Goal: Task Accomplishment & Management: Complete application form

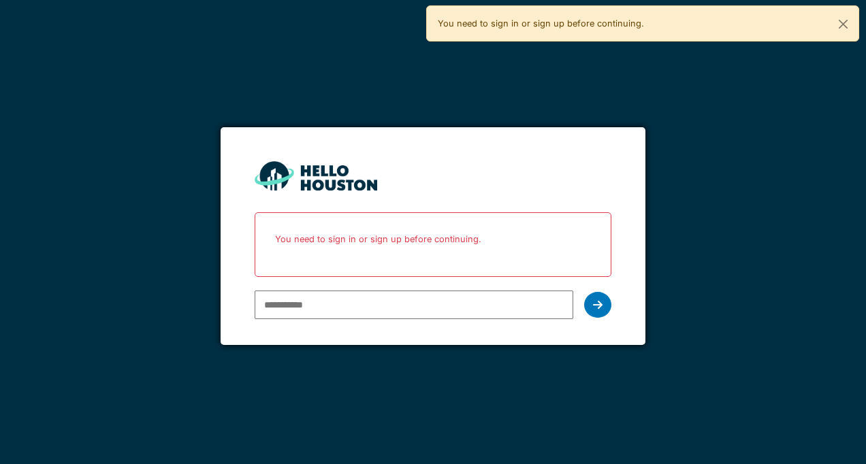
type input "**********"
click at [599, 304] on icon at bounding box center [598, 304] width 10 height 11
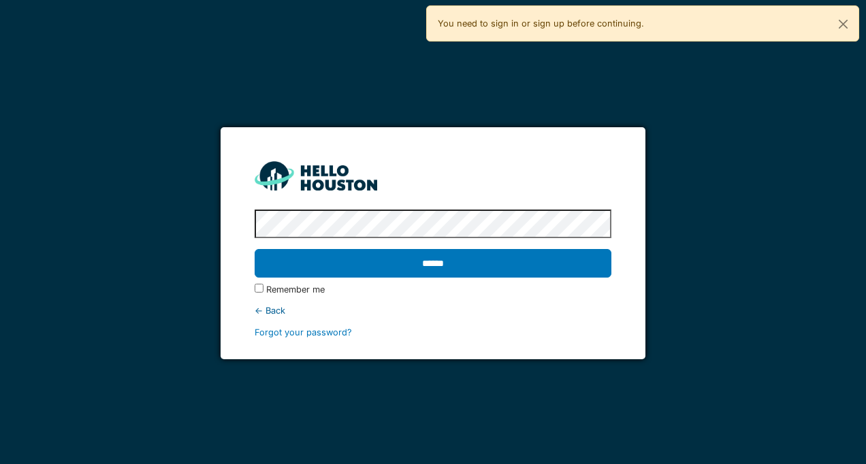
click at [572, 269] on input "******" at bounding box center [432, 263] width 356 height 29
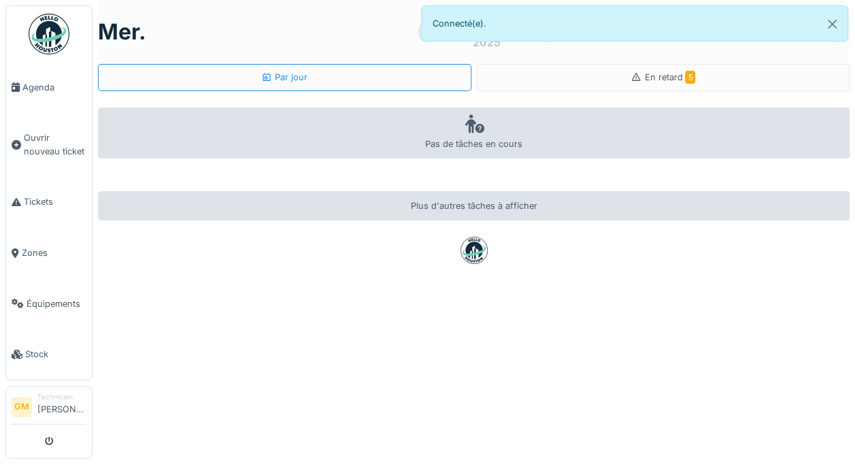
click at [716, 80] on div "En retard 5" at bounding box center [664, 77] width 374 height 27
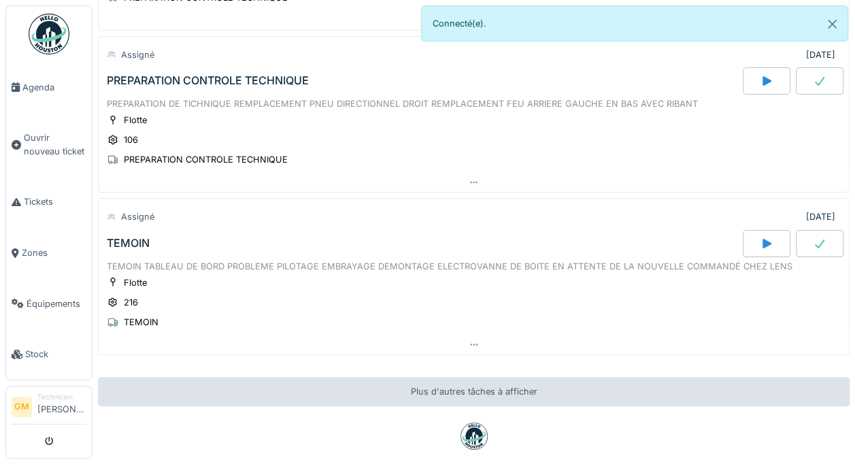
scroll to position [533, 0]
click at [561, 275] on div "Flotte 216 TEMOIN" at bounding box center [474, 302] width 734 height 54
click at [547, 259] on div "TEMOIN TABLEAU DE BORD PROBLEME PILOTAGE EMBRAYAGE DEMONTAGE ELECTROVANNE DE BO…" at bounding box center [474, 265] width 734 height 13
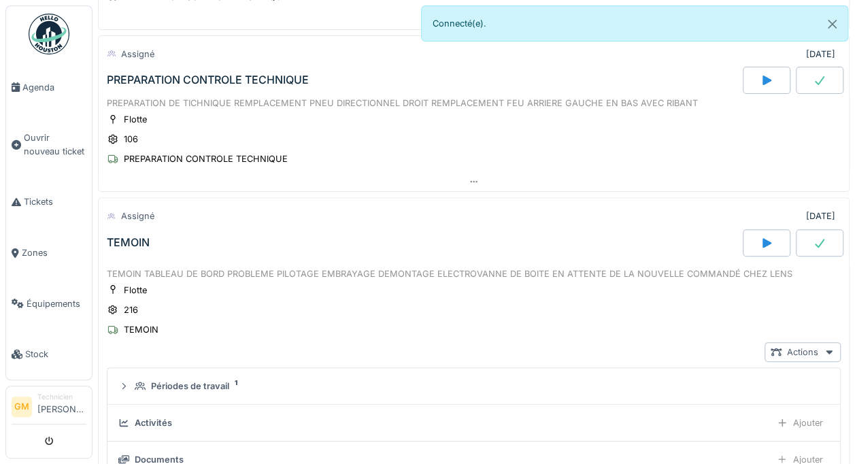
scroll to position [667, 0]
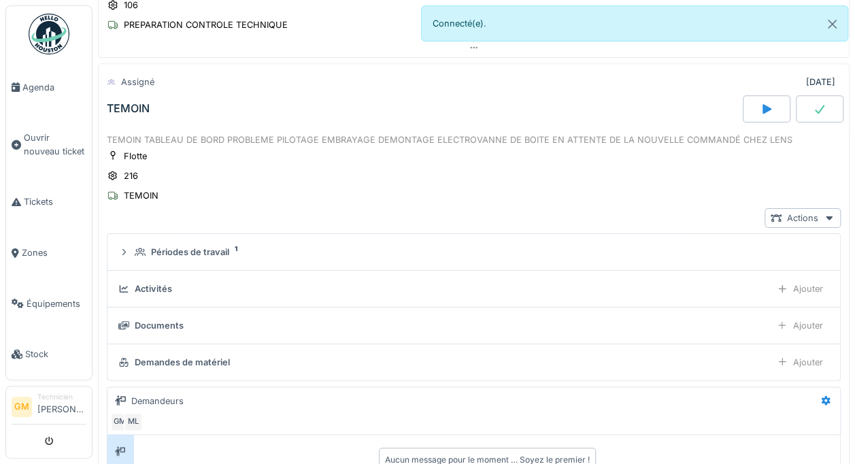
click at [138, 150] on div "Flotte" at bounding box center [135, 156] width 23 height 13
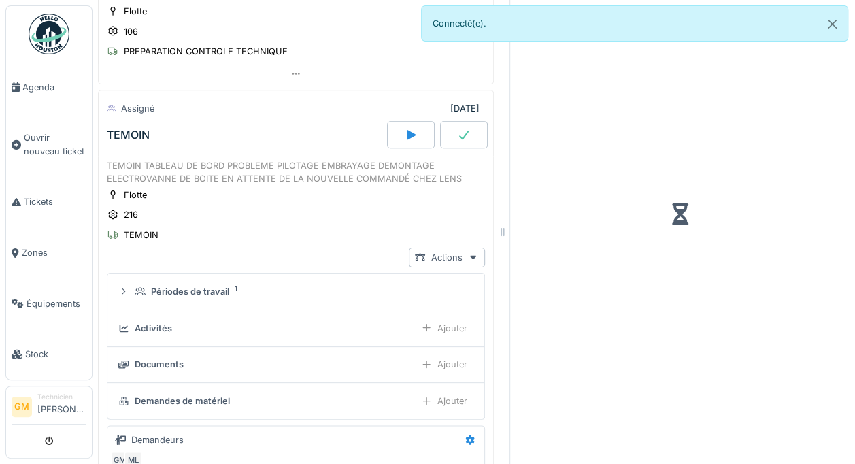
scroll to position [693, 0]
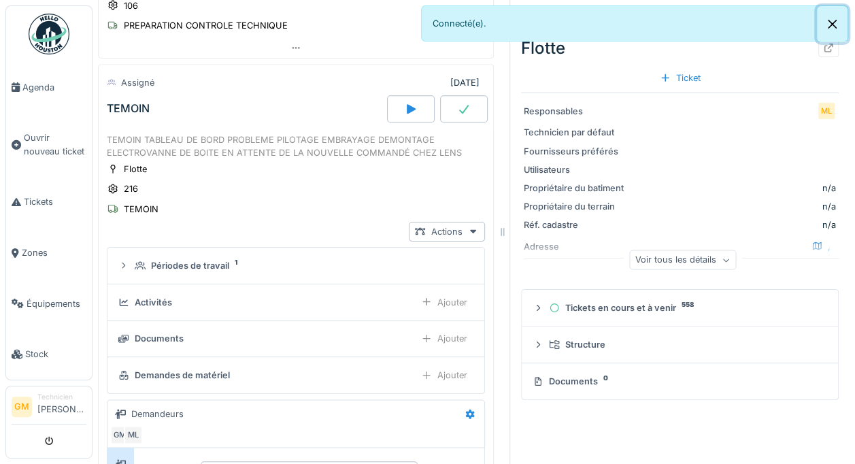
click at [829, 22] on button "Close" at bounding box center [832, 24] width 31 height 36
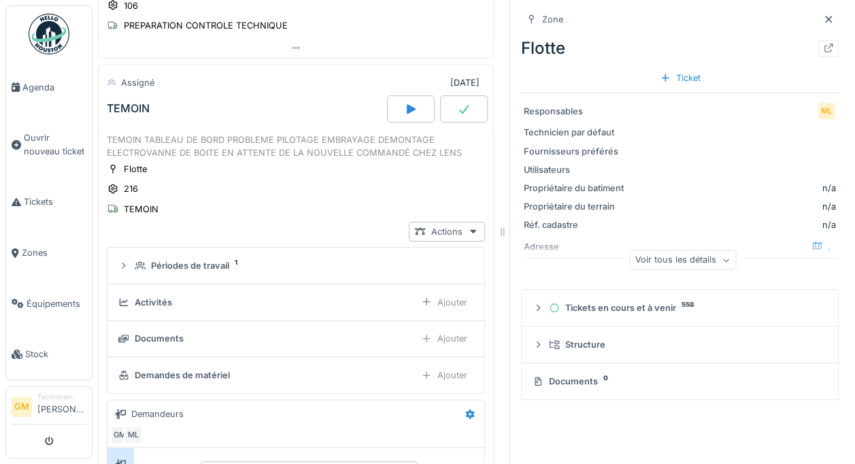
click at [823, 49] on icon at bounding box center [828, 48] width 11 height 9
click at [27, 205] on link "Tickets" at bounding box center [49, 202] width 86 height 51
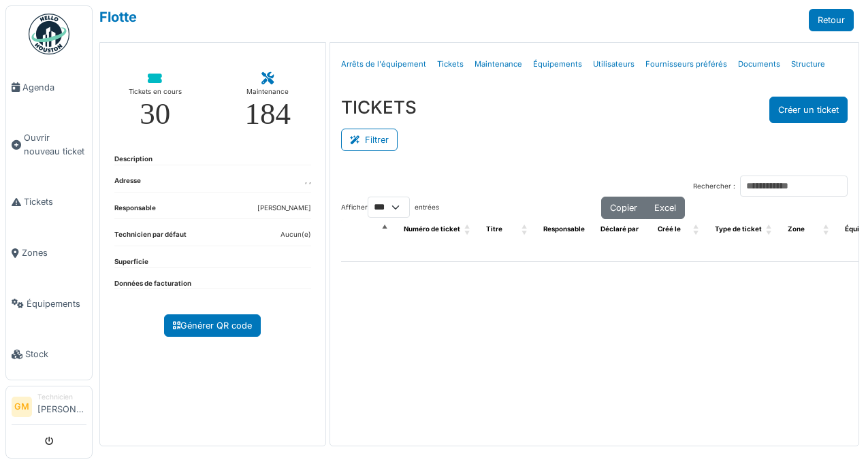
select select "***"
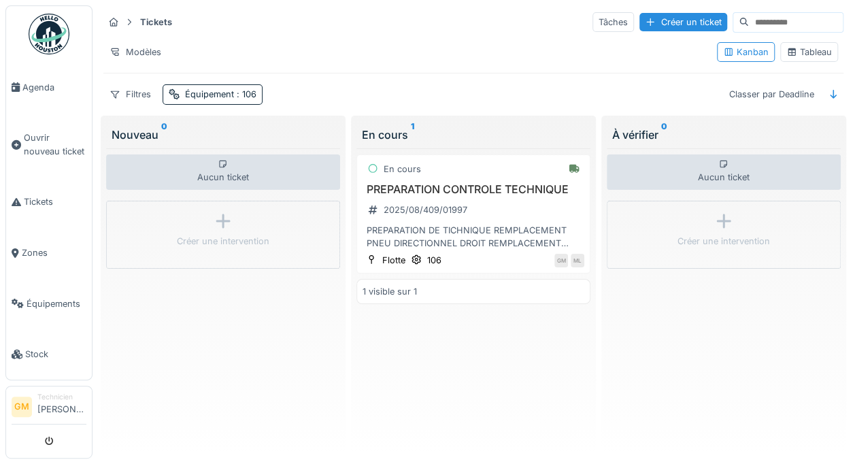
click at [242, 84] on div "Équipement : 106" at bounding box center [213, 94] width 100 height 20
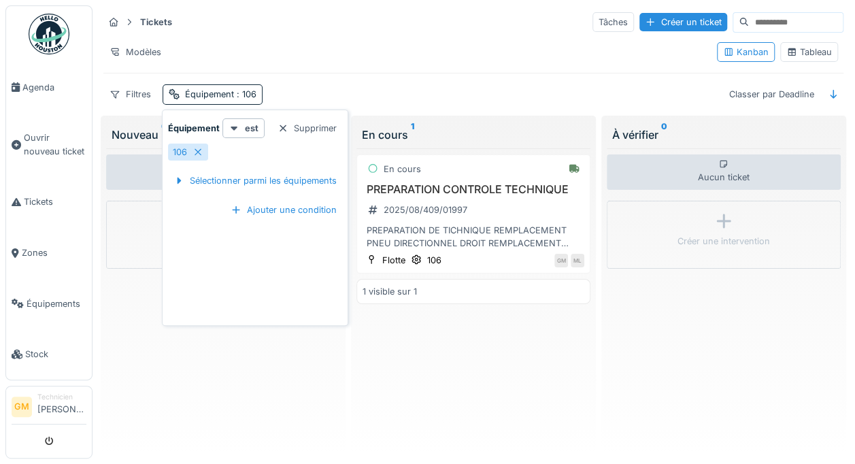
click at [199, 156] on div at bounding box center [198, 152] width 11 height 13
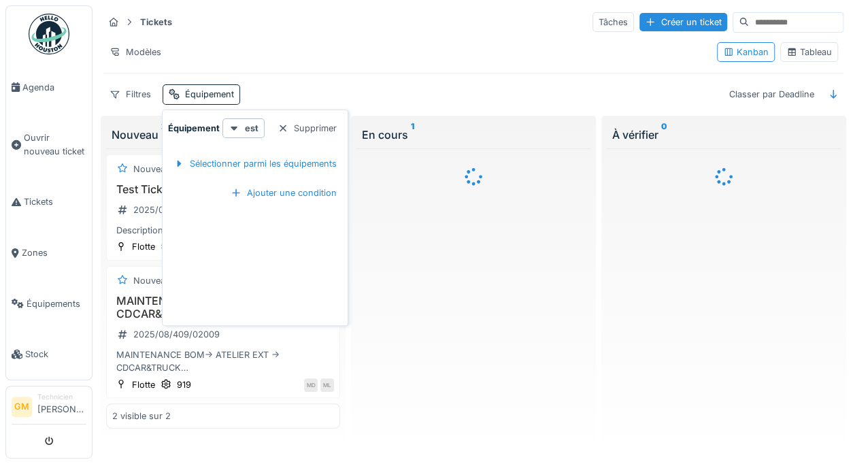
click at [205, 154] on div "Sélectionner parmi les équipements" at bounding box center [255, 163] width 174 height 18
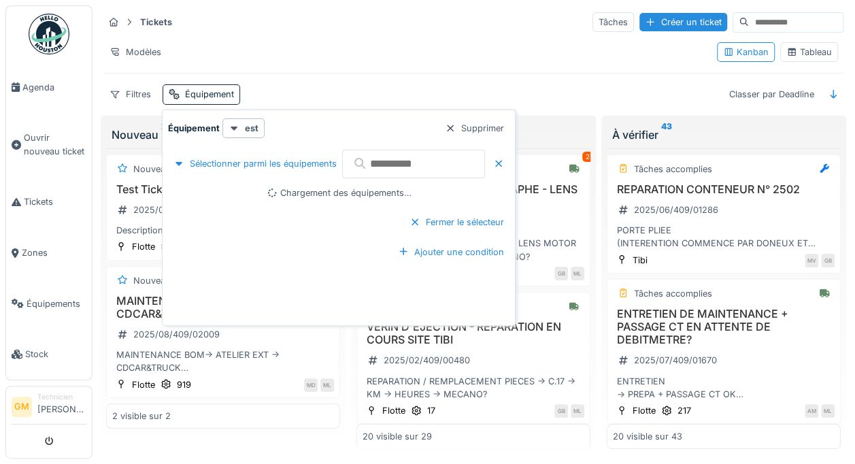
click at [395, 159] on input "text" at bounding box center [413, 164] width 143 height 29
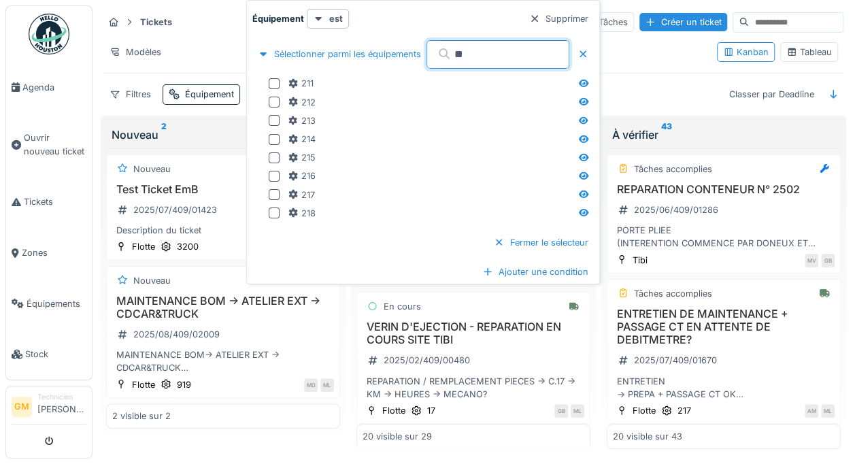
type input "**"
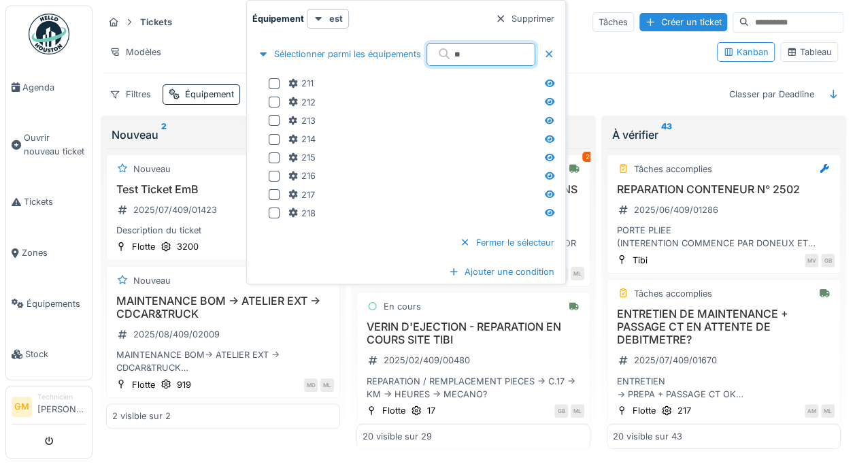
click at [276, 174] on div at bounding box center [274, 176] width 11 height 11
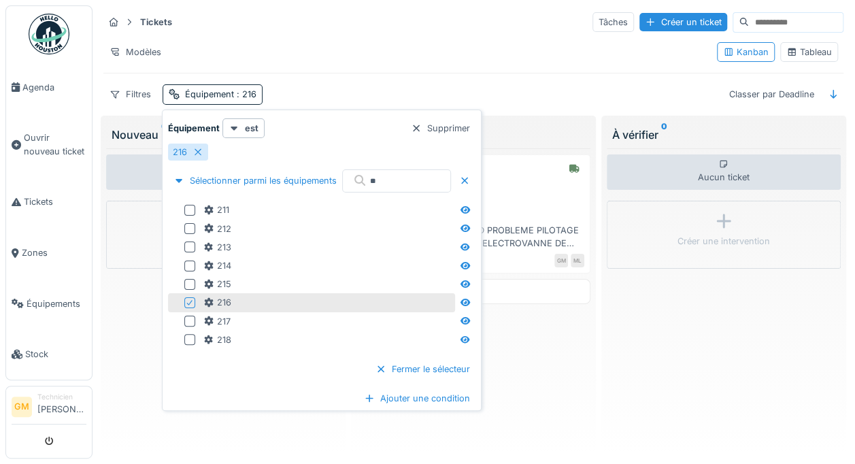
click at [643, 364] on div "Aucun ticket Créer une intervention" at bounding box center [724, 298] width 234 height 301
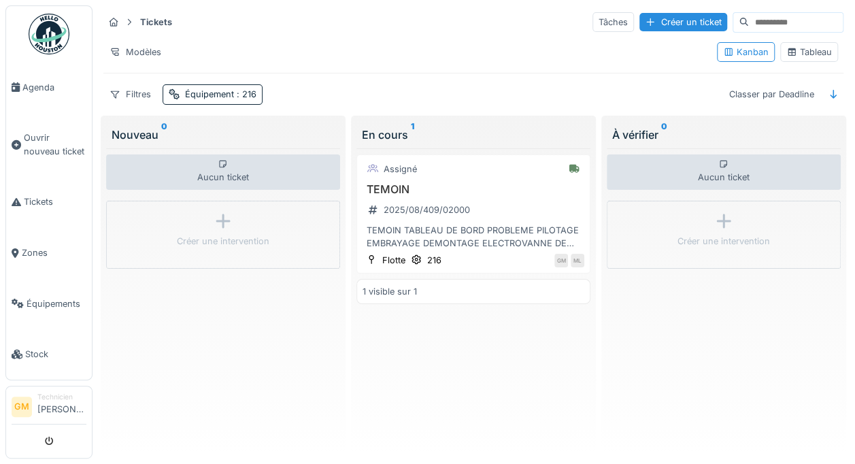
click at [467, 201] on div "2025/08/409/02000" at bounding box center [419, 209] width 112 height 17
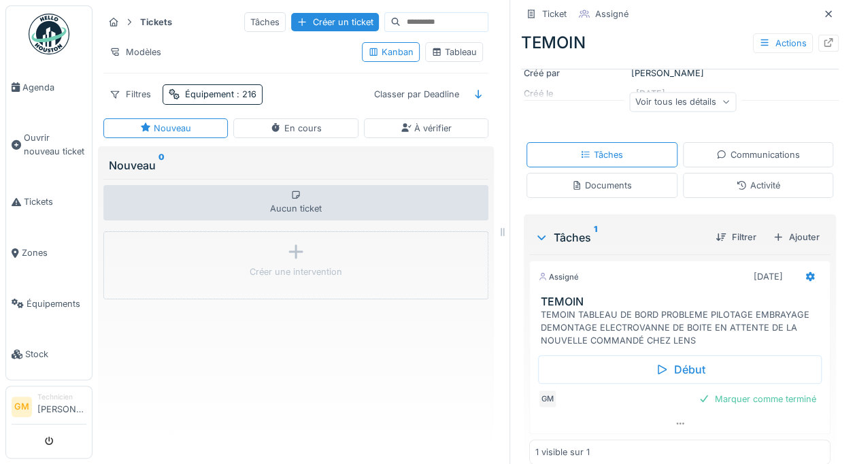
scroll to position [216, 0]
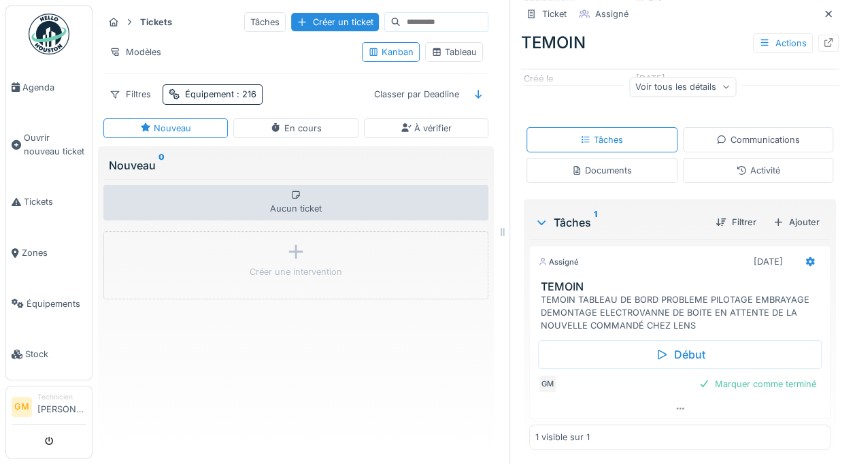
click at [781, 225] on div "Ajouter" at bounding box center [797, 222] width 58 height 18
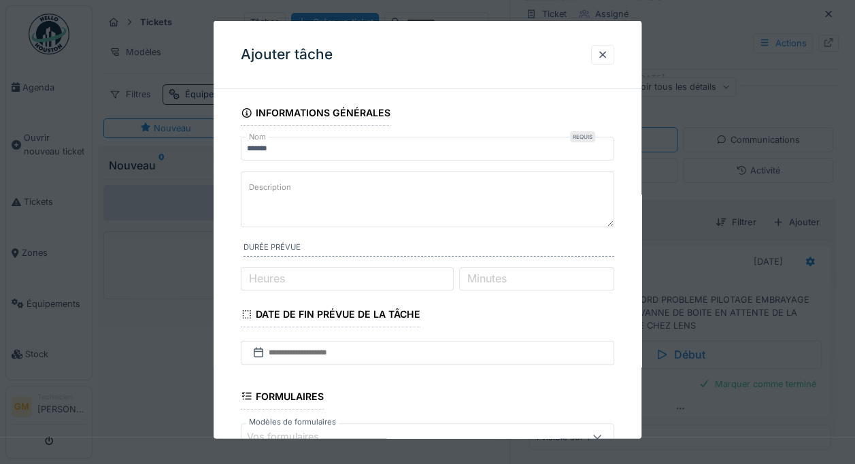
click at [557, 191] on textarea "Description" at bounding box center [428, 199] width 374 height 56
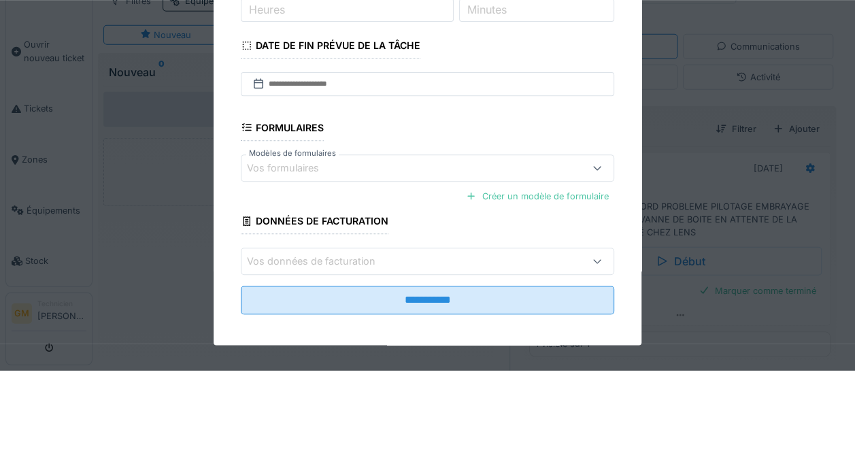
scroll to position [184, 0]
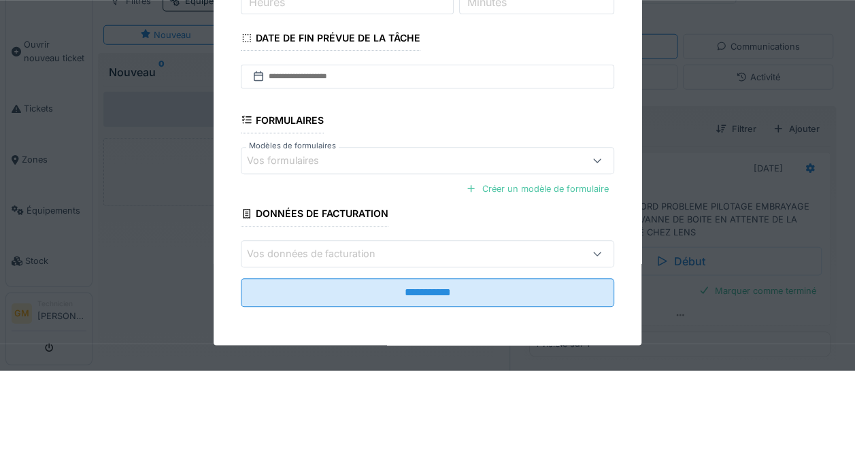
type textarea "**********"
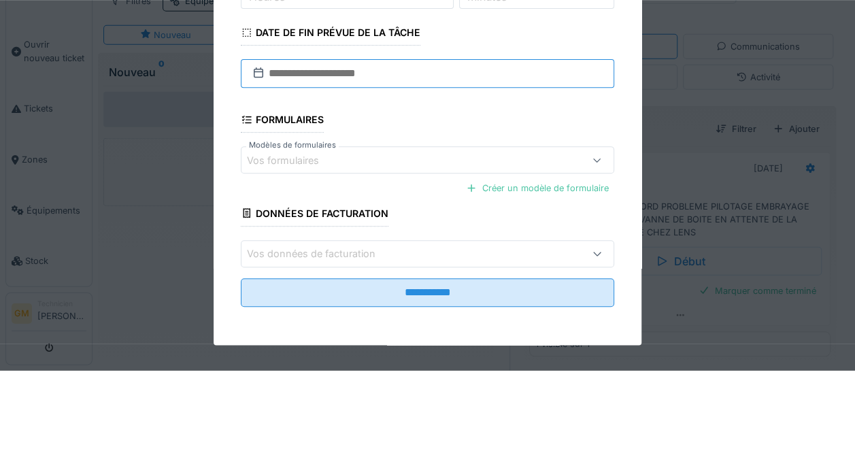
click at [274, 161] on input "text" at bounding box center [428, 167] width 374 height 29
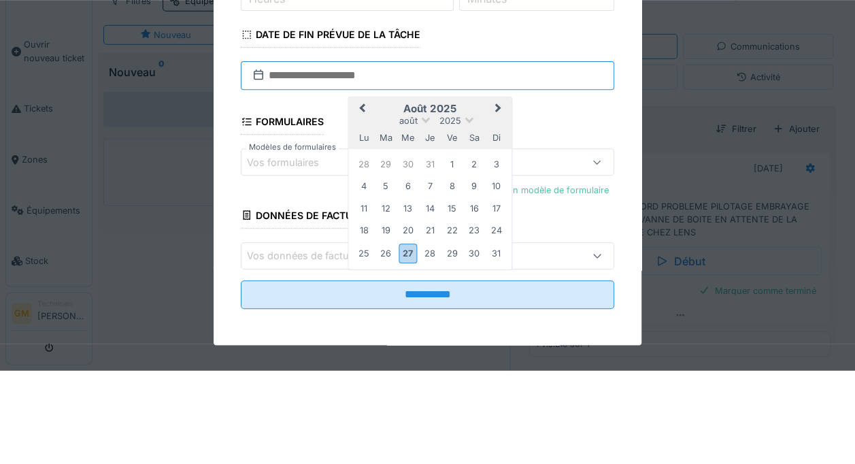
scroll to position [174, 0]
click at [532, 171] on input "text" at bounding box center [428, 170] width 374 height 29
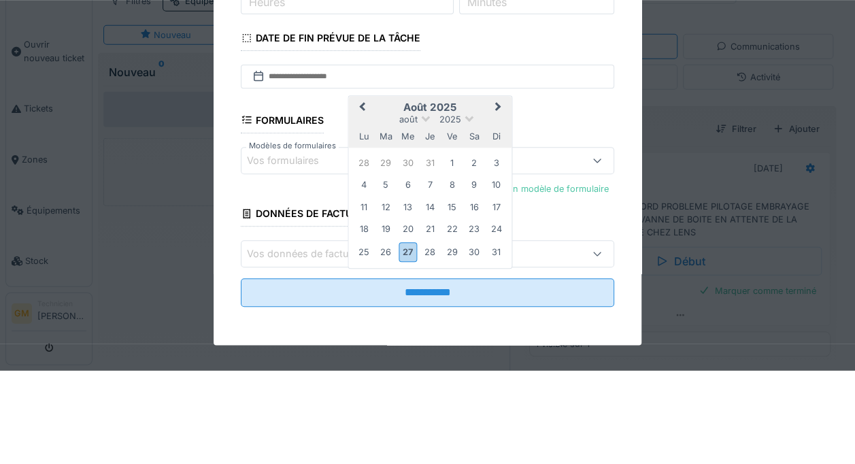
click at [257, 161] on div at bounding box center [259, 169] width 14 height 16
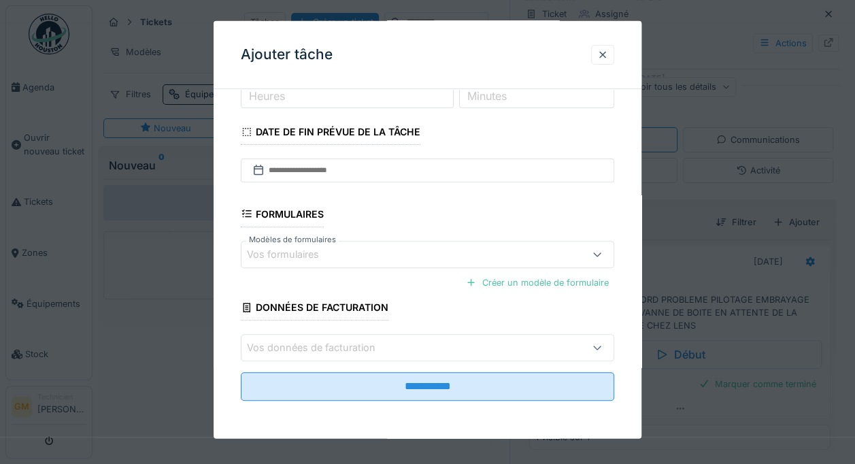
click at [261, 165] on icon at bounding box center [259, 169] width 14 height 11
click at [260, 167] on icon at bounding box center [259, 169] width 14 height 11
click at [261, 170] on icon at bounding box center [259, 169] width 14 height 11
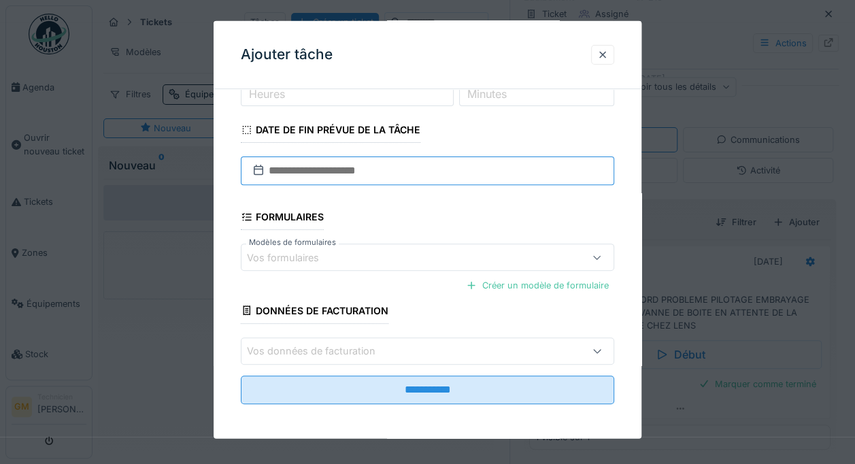
click at [259, 178] on input "text" at bounding box center [428, 170] width 374 height 29
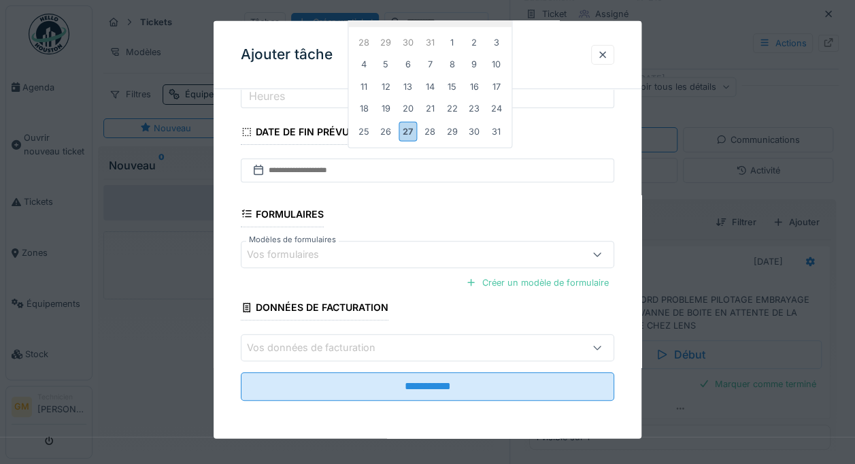
click at [406, 129] on div "27" at bounding box center [408, 131] width 18 height 20
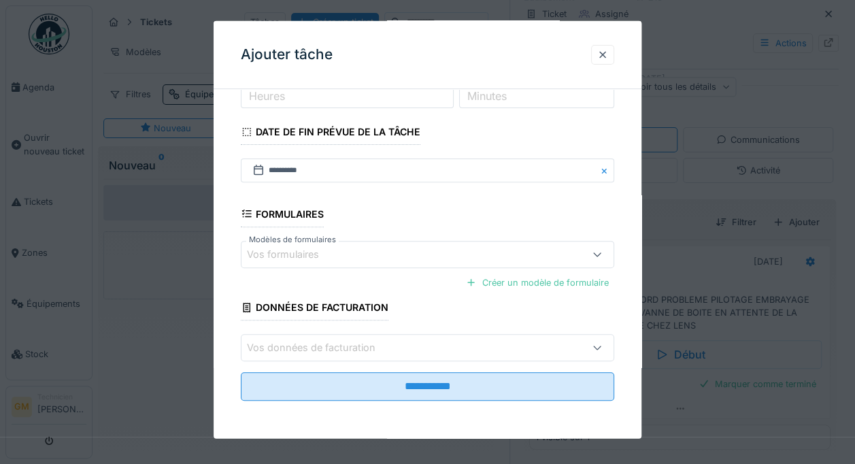
scroll to position [10, 0]
click at [448, 386] on input "**********" at bounding box center [428, 386] width 374 height 29
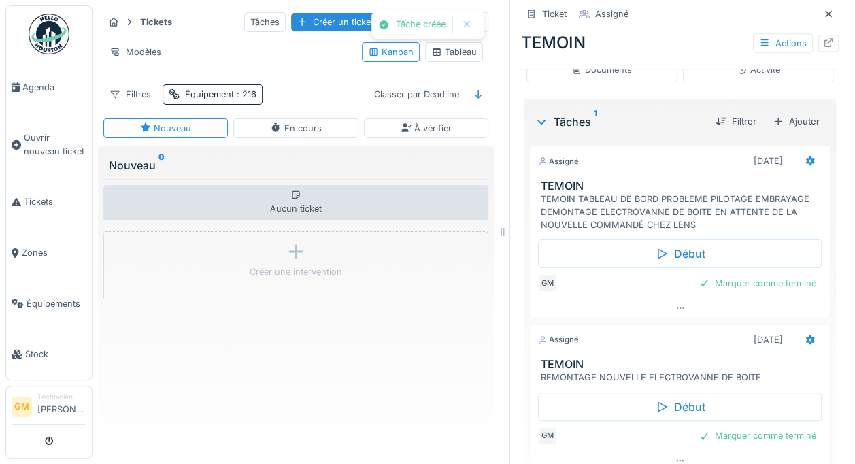
scroll to position [367, 0]
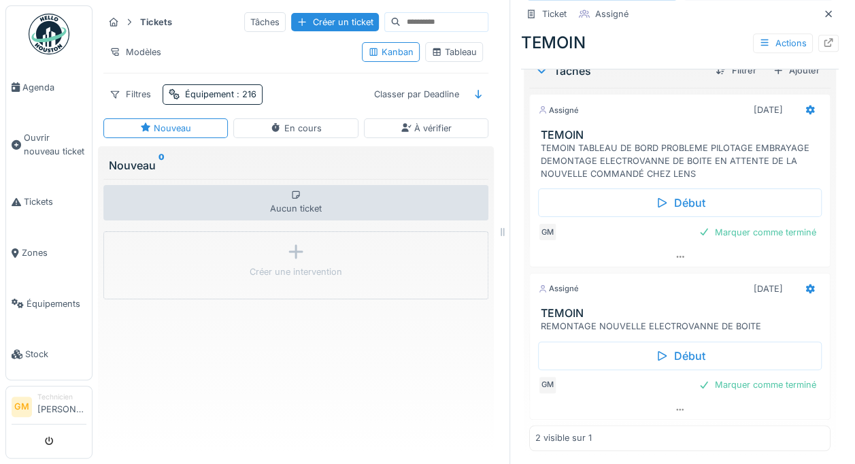
click at [755, 229] on div "Marquer comme terminé" at bounding box center [757, 232] width 129 height 18
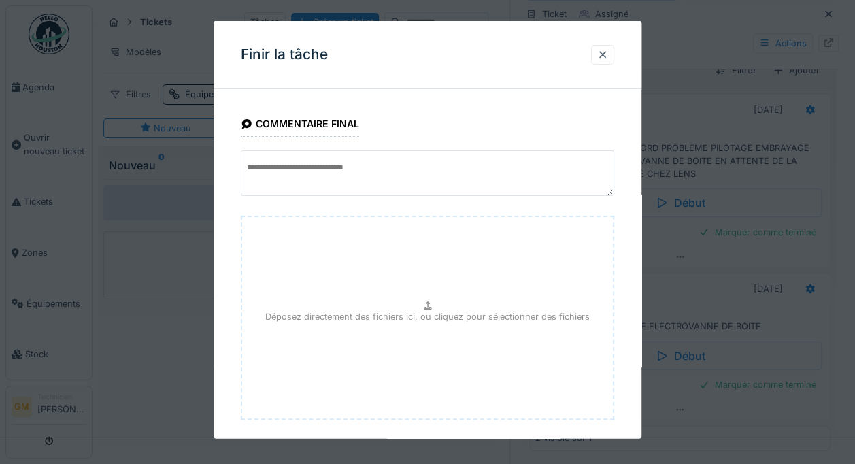
scroll to position [68, 0]
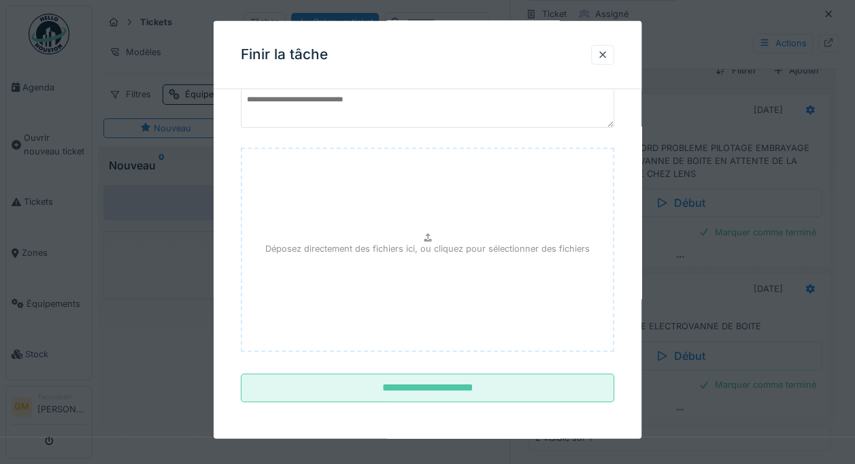
click at [567, 392] on input "**********" at bounding box center [428, 388] width 374 height 29
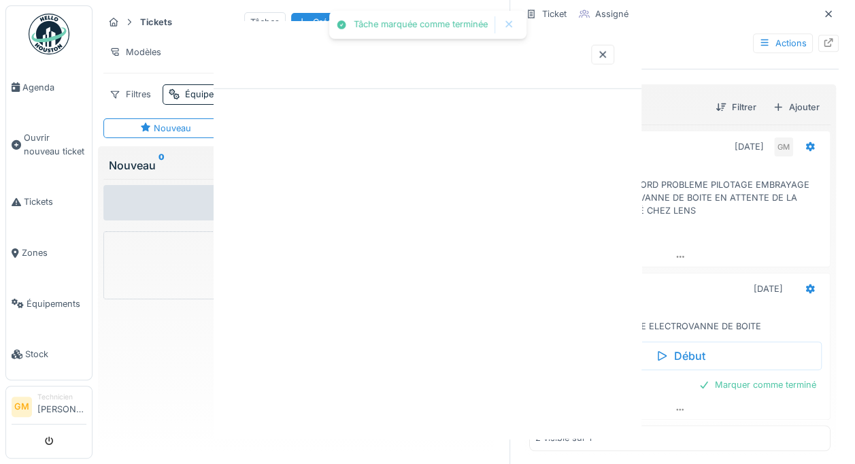
scroll to position [0, 0]
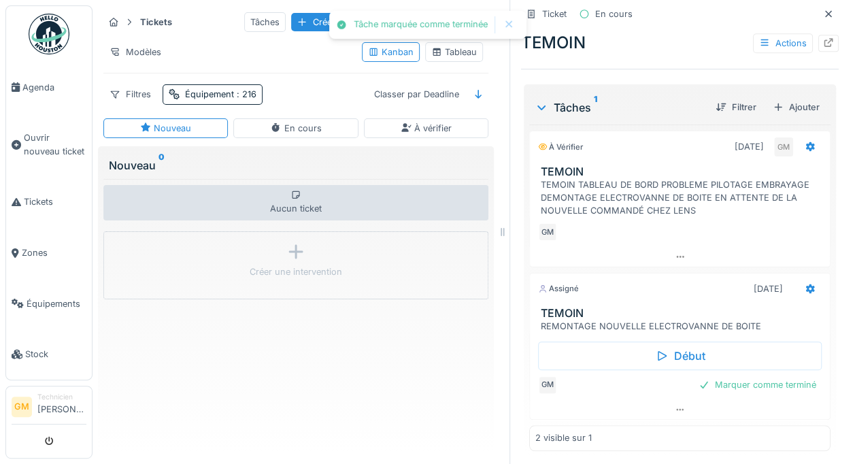
click at [732, 400] on div at bounding box center [680, 410] width 300 height 20
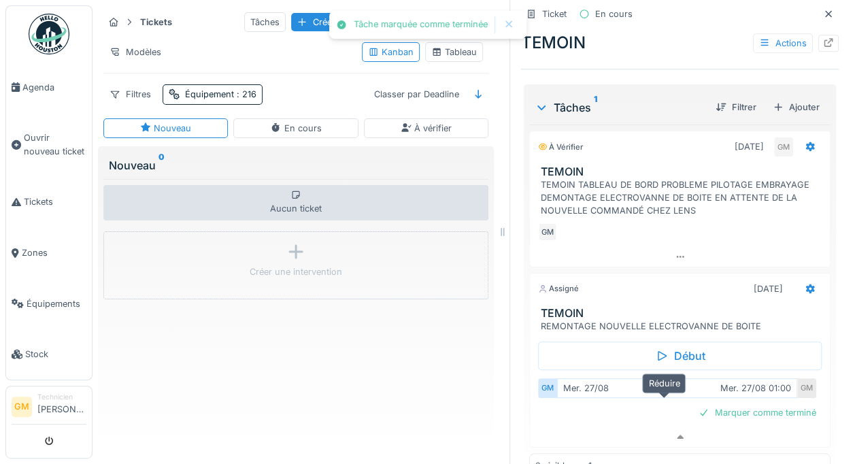
scroll to position [358, 0]
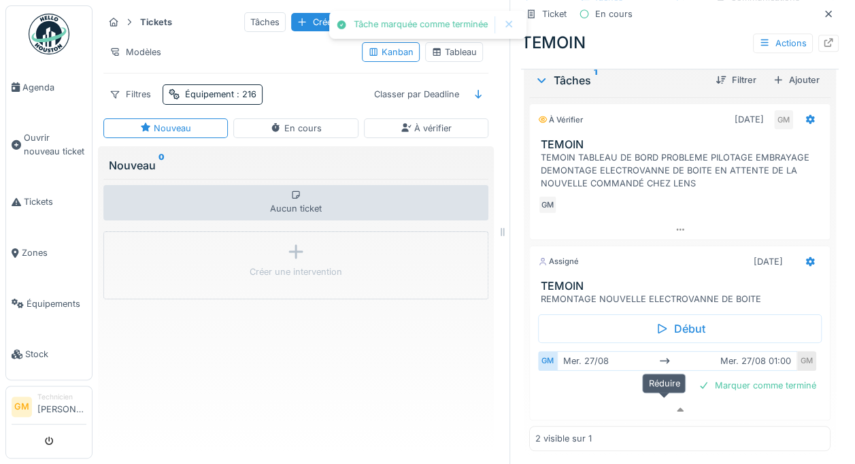
click at [729, 377] on div "Marquer comme terminé" at bounding box center [757, 385] width 129 height 18
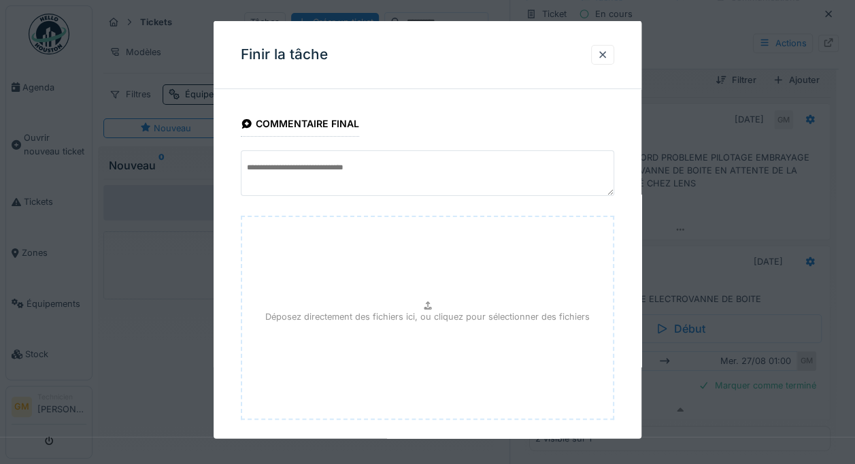
scroll to position [68, 0]
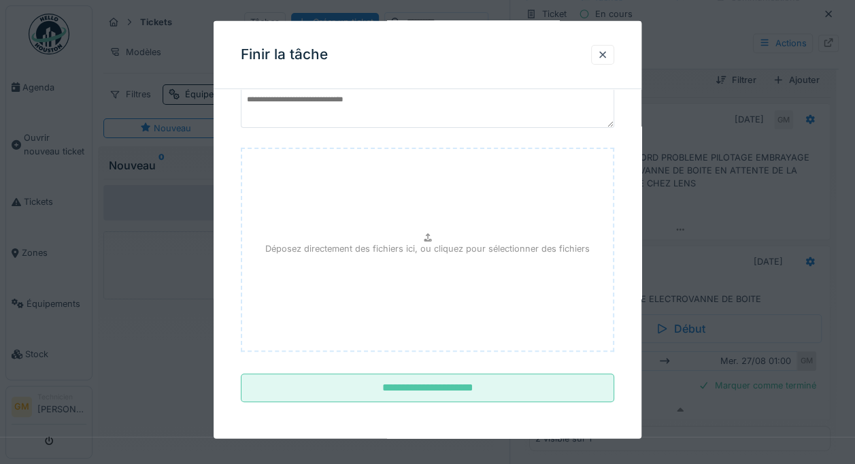
click at [559, 388] on input "**********" at bounding box center [428, 388] width 374 height 29
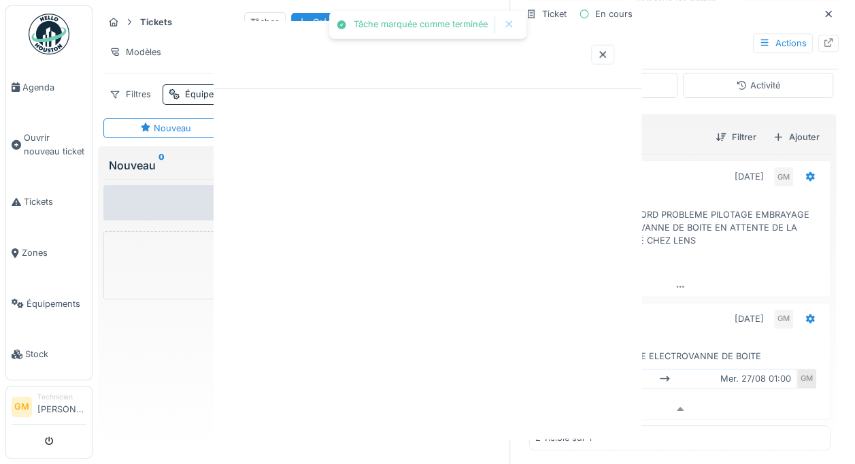
scroll to position [0, 0]
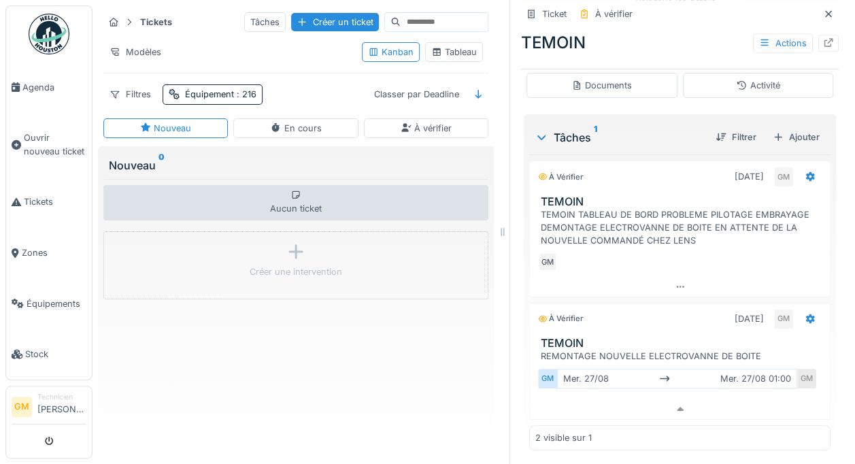
click at [45, 22] on img at bounding box center [49, 34] width 41 height 41
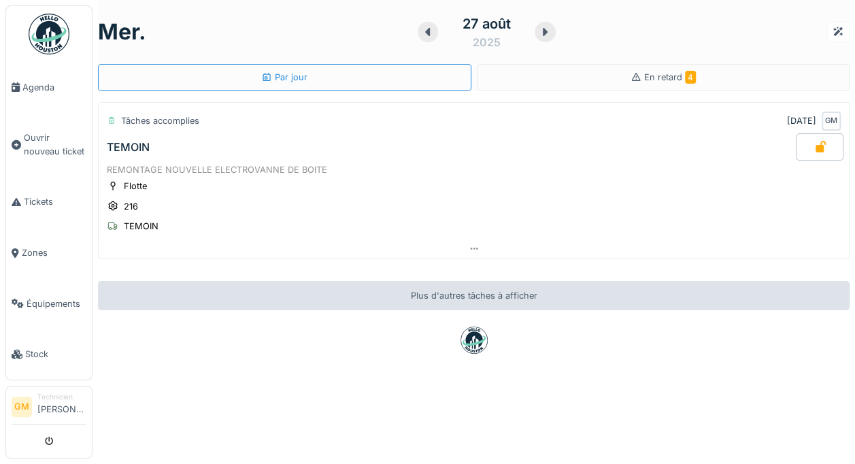
click at [719, 76] on div "En retard 4" at bounding box center [664, 77] width 374 height 27
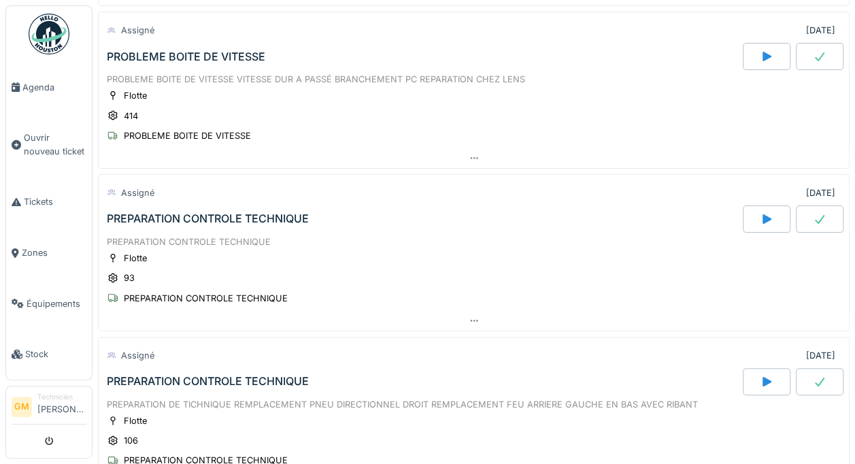
scroll to position [229, 0]
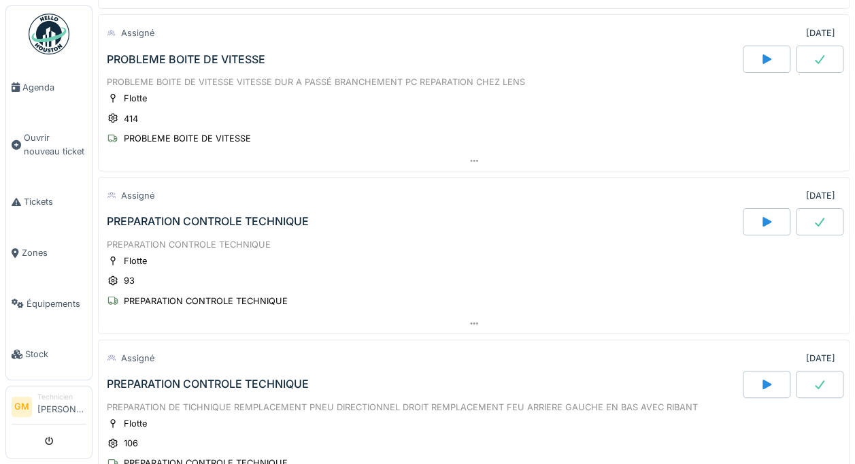
click at [813, 216] on icon at bounding box center [820, 221] width 14 height 11
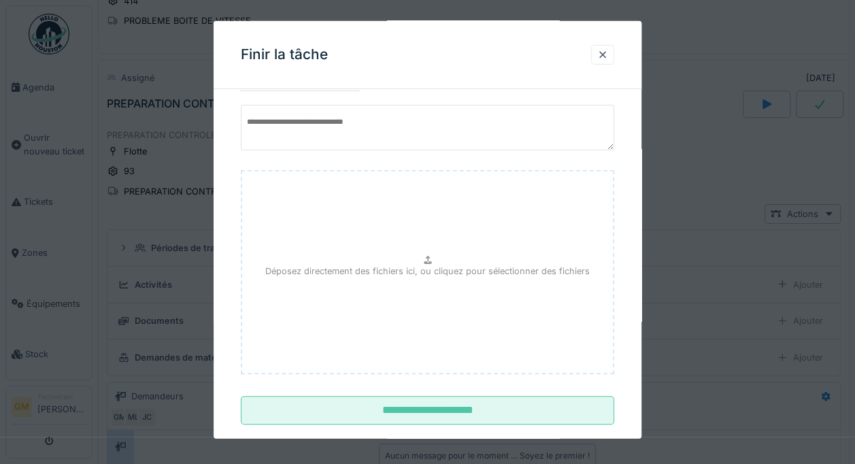
scroll to position [68, 0]
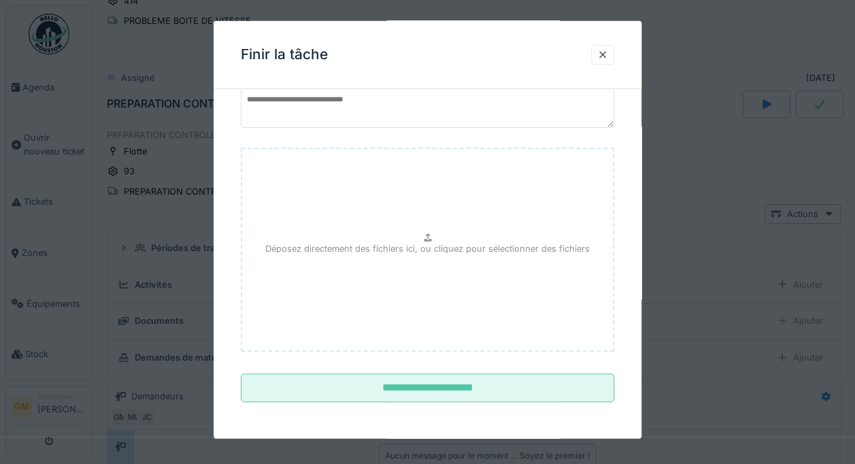
click at [584, 397] on input "**********" at bounding box center [428, 388] width 374 height 29
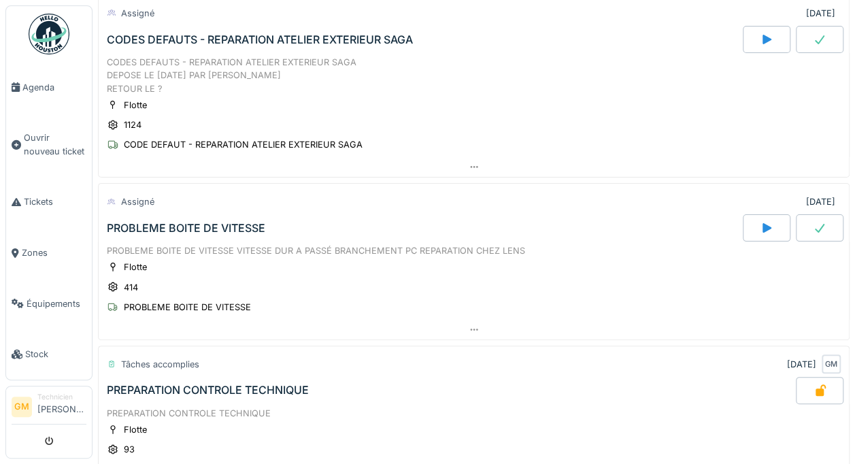
scroll to position [62, 0]
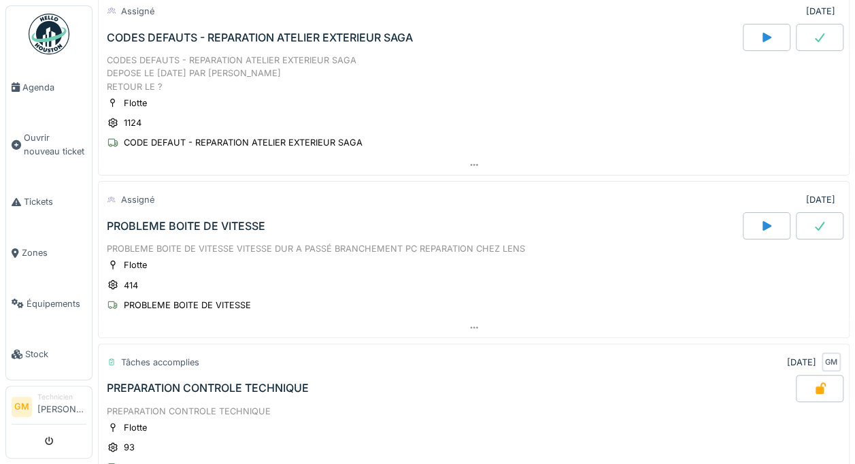
click at [813, 220] on icon at bounding box center [820, 225] width 14 height 11
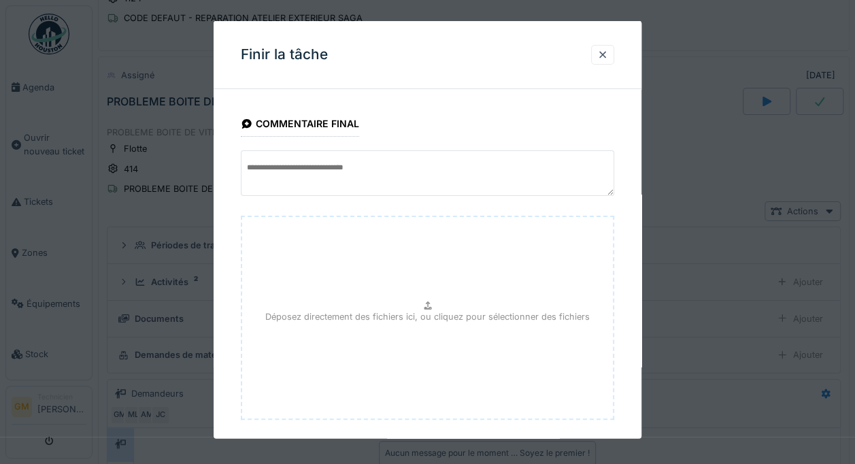
scroll to position [68, 0]
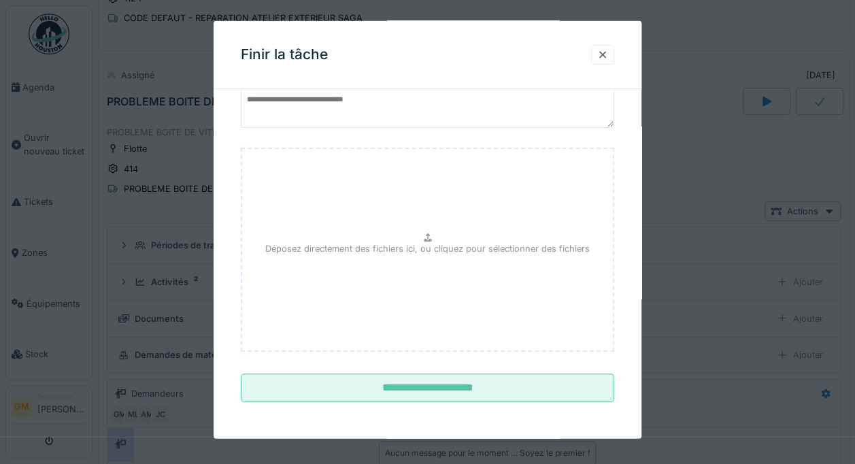
click at [599, 389] on input "**********" at bounding box center [428, 388] width 374 height 29
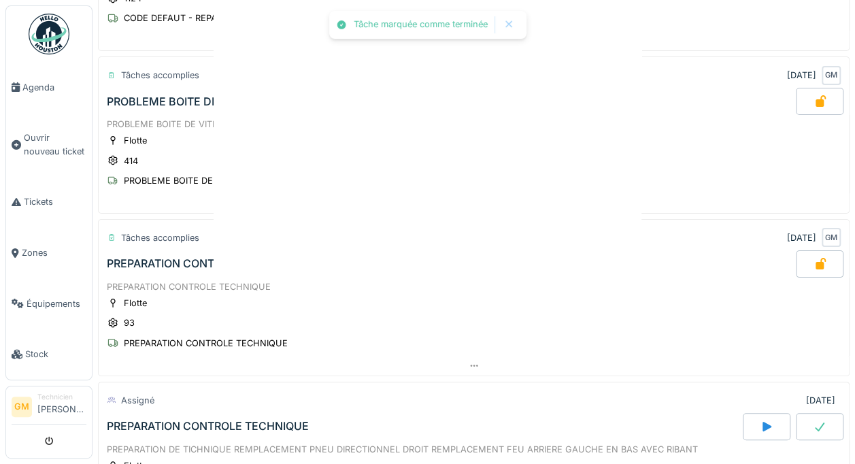
scroll to position [0, 0]
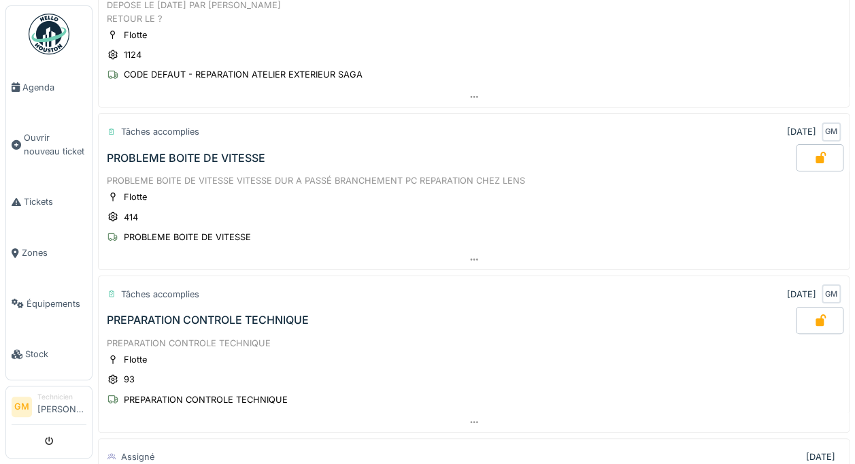
click at [693, 313] on div "PREPARATION CONTROLE TECHNIQUE" at bounding box center [450, 320] width 692 height 27
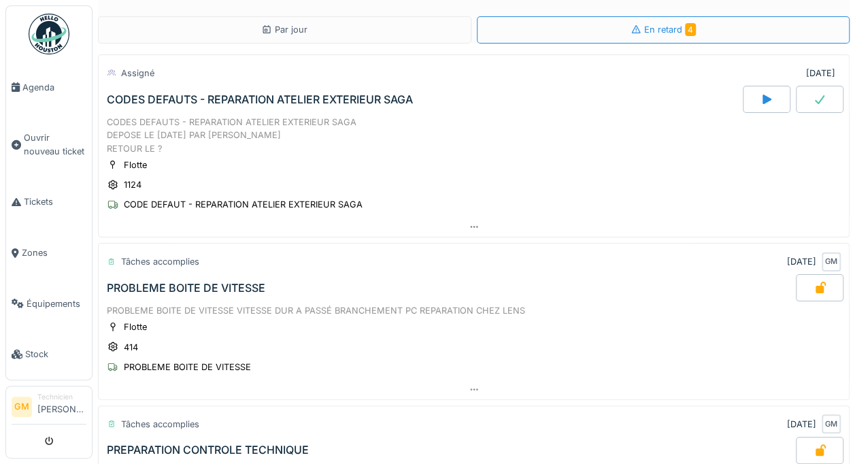
click at [690, 361] on div "Flotte 414 PROBLEME BOITE DE VITESSE" at bounding box center [474, 347] width 734 height 54
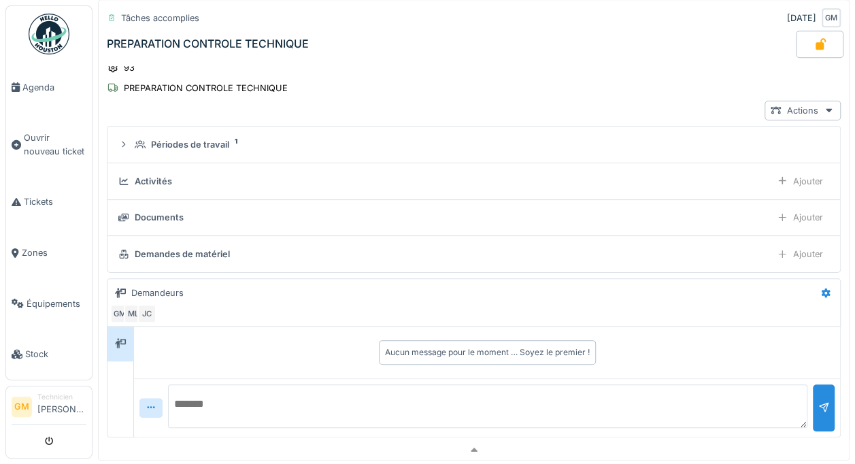
click at [706, 384] on textarea at bounding box center [488, 406] width 640 height 44
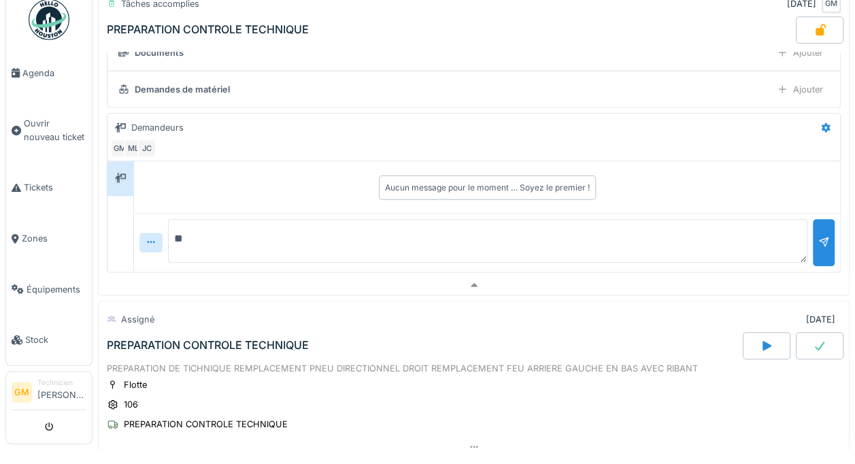
scroll to position [604, 0]
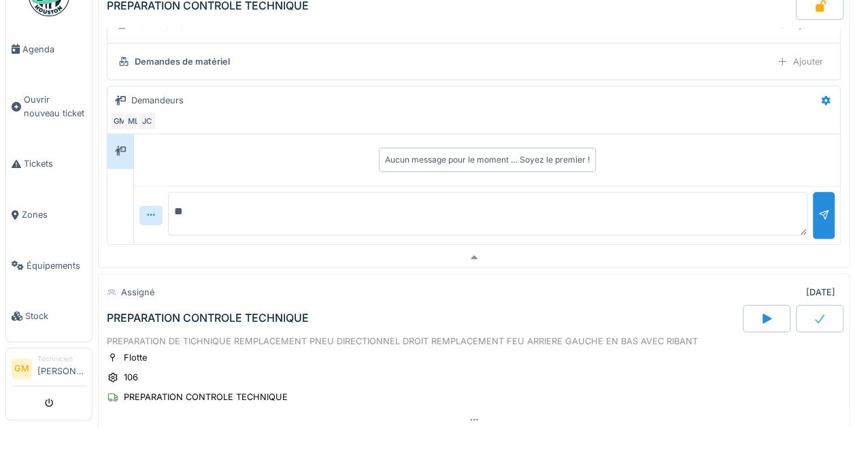
type textarea "***"
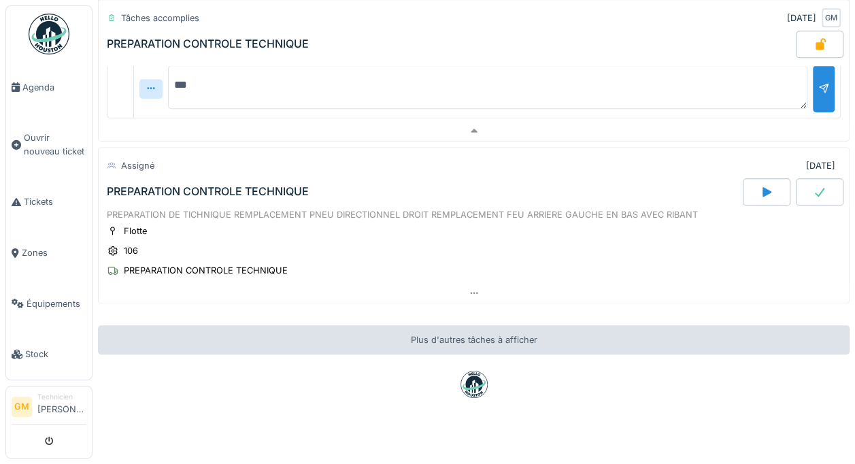
scroll to position [775, 0]
